Goal: Task Accomplishment & Management: Use online tool/utility

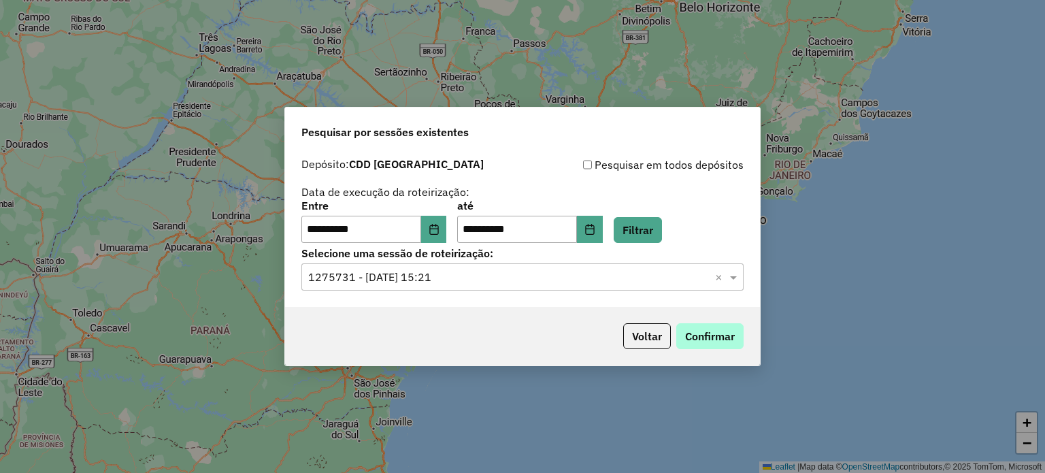
click at [716, 331] on button "Confirmar" at bounding box center [710, 336] width 67 height 26
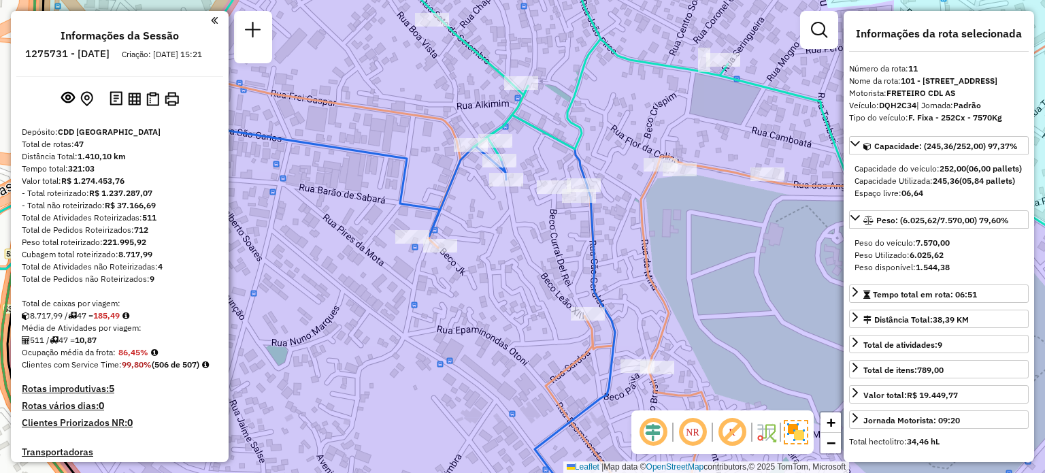
select select "**********"
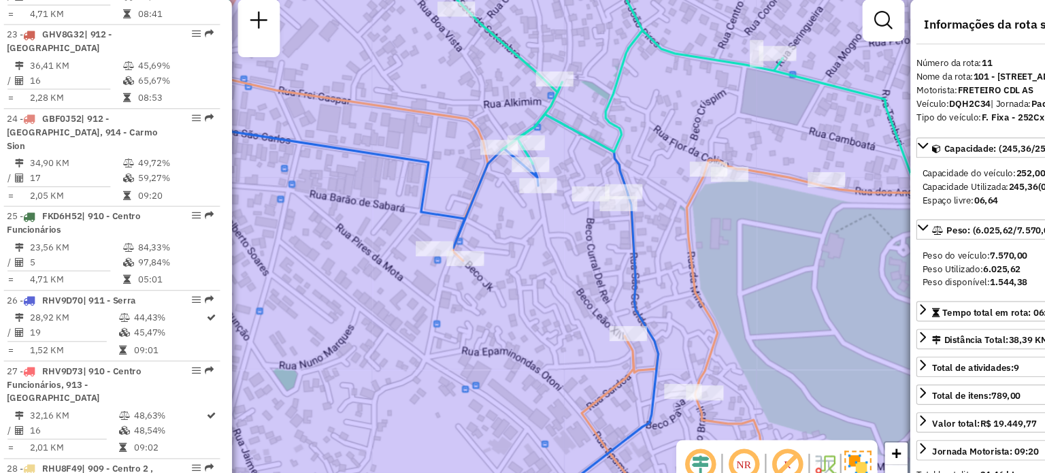
scroll to position [2343, 0]
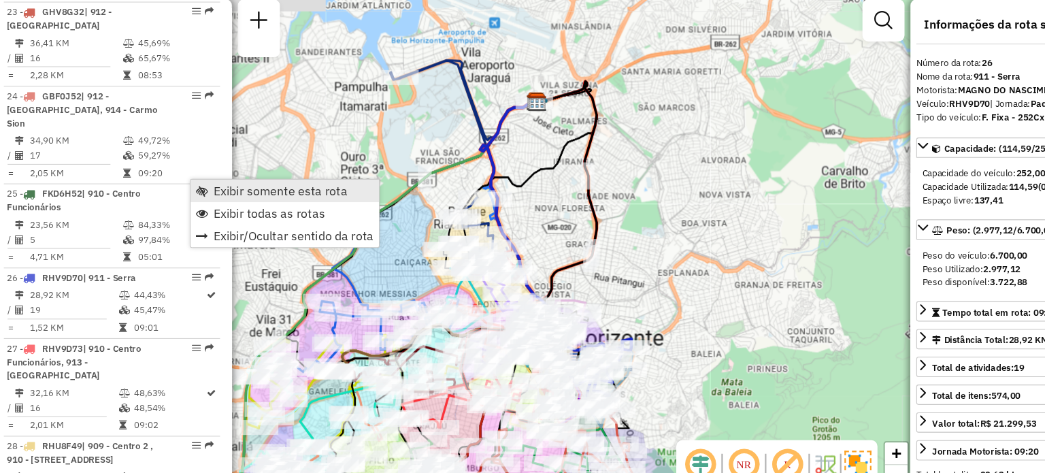
click at [239, 181] on span "Exibir somente esta rota" at bounding box center [272, 184] width 121 height 11
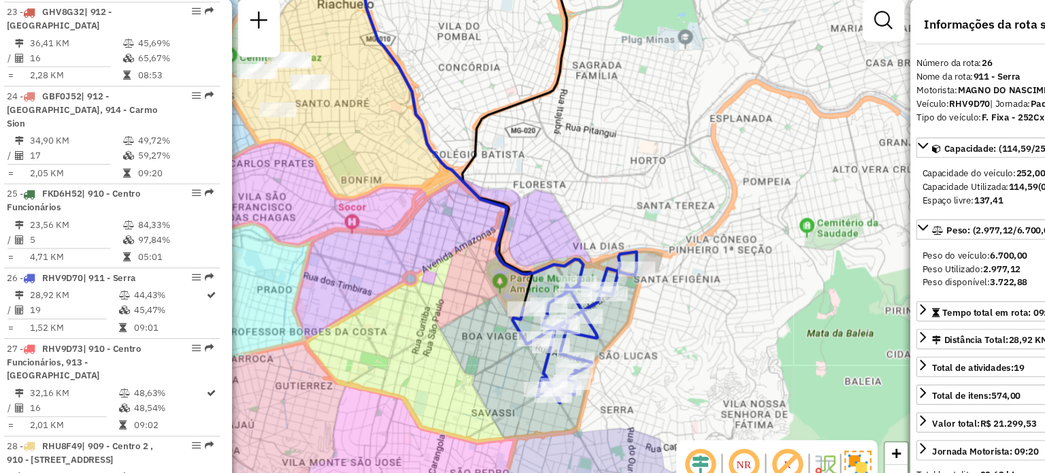
drag, startPoint x: 608, startPoint y: 353, endPoint x: 585, endPoint y: 304, distance: 54.2
click at [585, 304] on div "Janela de atendimento Grade de atendimento Capacidade Transportadoras Veículos …" at bounding box center [522, 236] width 1045 height 473
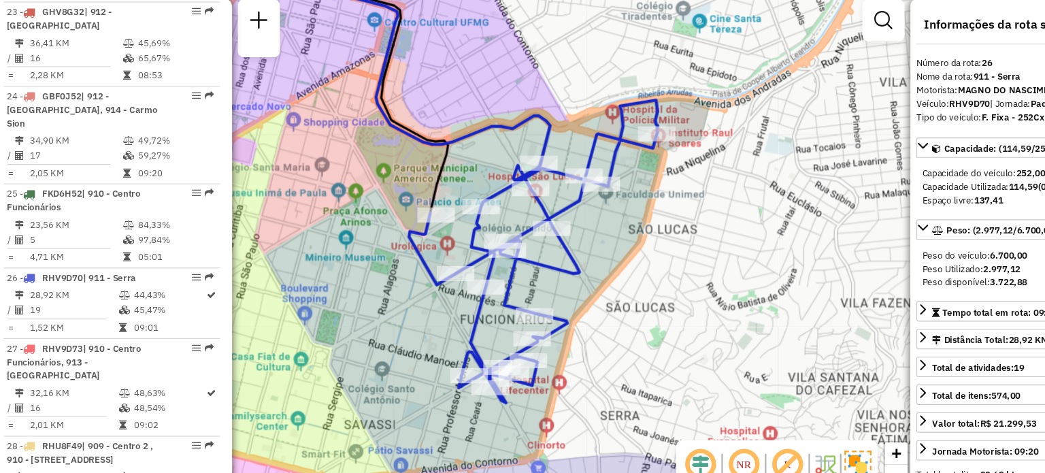
drag, startPoint x: 572, startPoint y: 314, endPoint x: 582, endPoint y: 250, distance: 64.8
click at [582, 250] on div "Janela de atendimento Grade de atendimento Capacidade Transportadoras Veículos …" at bounding box center [522, 236] width 1045 height 473
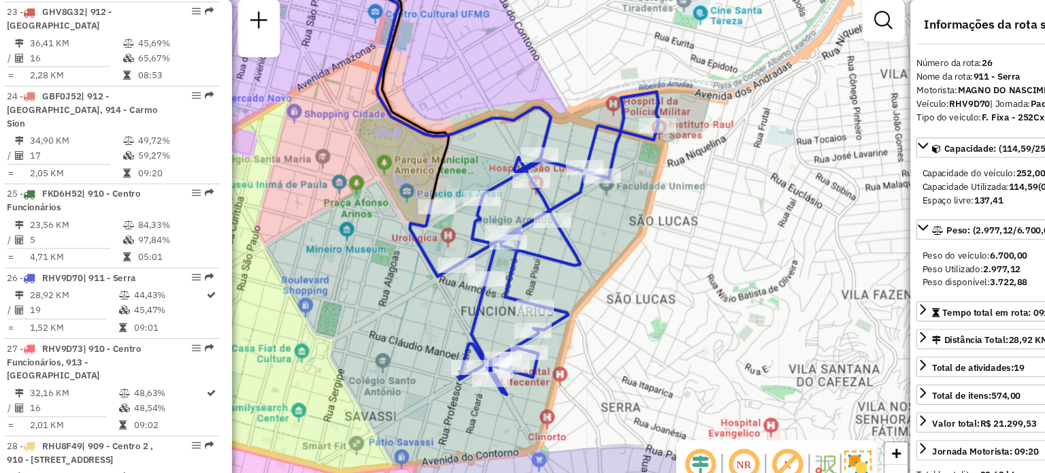
drag, startPoint x: 532, startPoint y: 247, endPoint x: 548, endPoint y: 248, distance: 16.4
click at [548, 248] on icon at bounding box center [502, 232] width 225 height 274
